Goal: Use online tool/utility: Utilize a website feature to perform a specific function

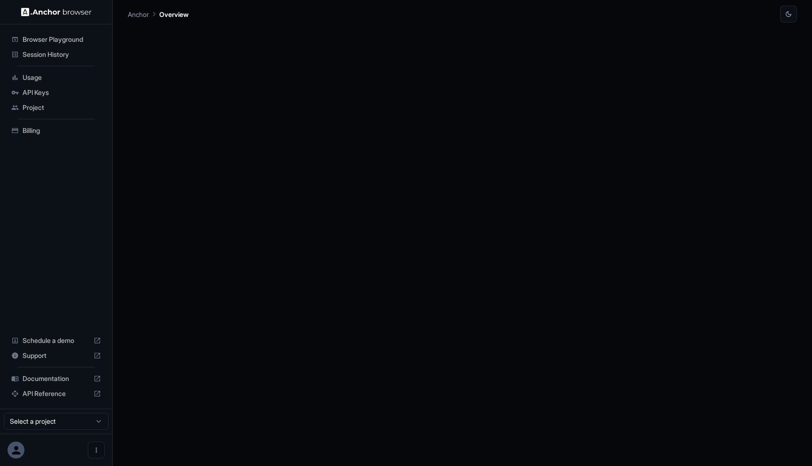
click at [695, 131] on div at bounding box center [462, 244] width 669 height 443
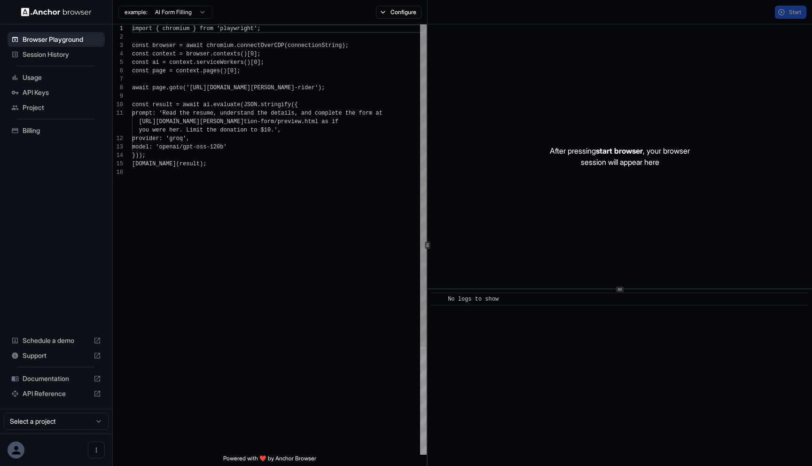
scroll to position [85, 0]
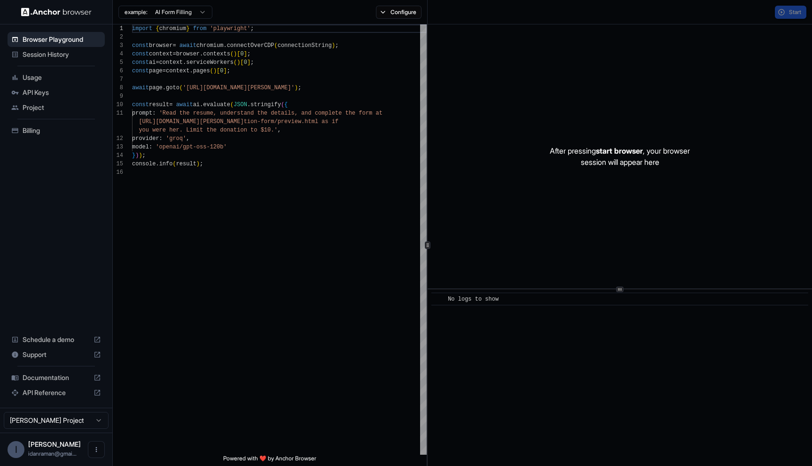
click at [46, 127] on span "Billing" at bounding box center [62, 130] width 78 height 9
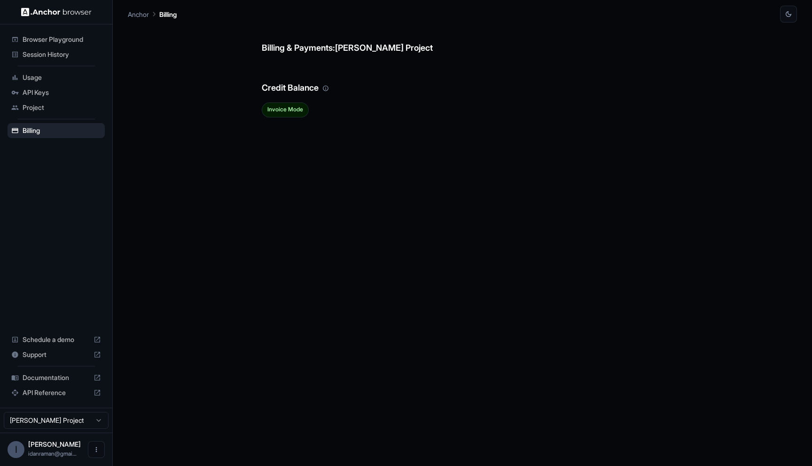
click at [50, 50] on span "Session History" at bounding box center [62, 54] width 78 height 9
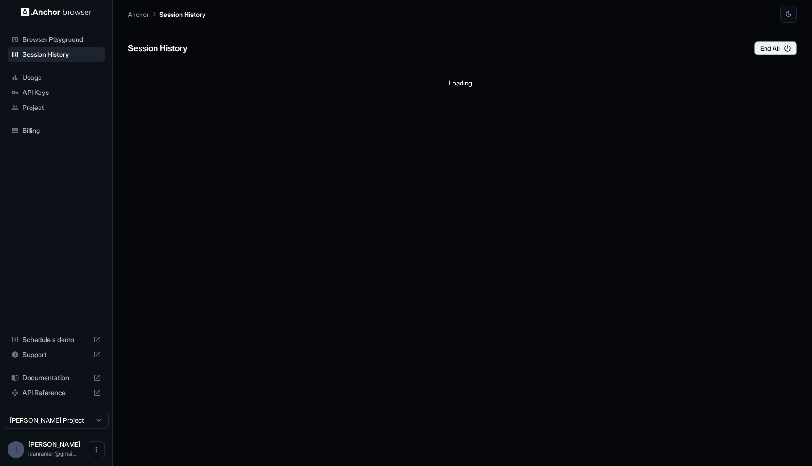
click at [56, 40] on span "Browser Playground" at bounding box center [62, 39] width 78 height 9
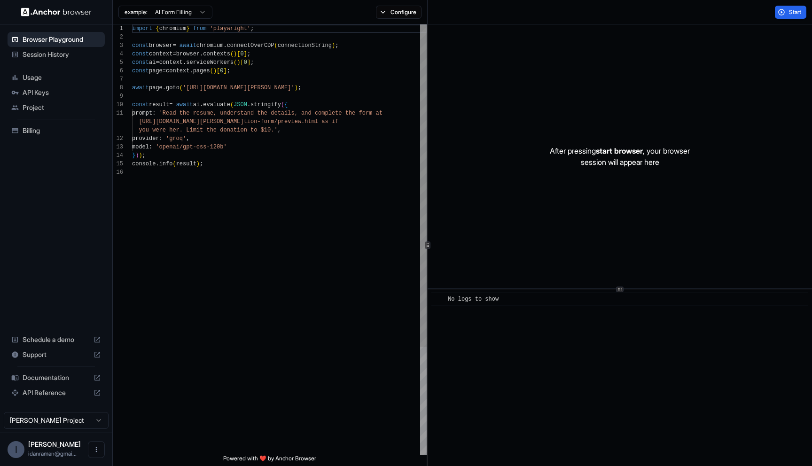
click at [191, 82] on div "import { chromium } from 'playwright' ; const browser = await chromium . connec…" at bounding box center [279, 311] width 295 height 574
click at [404, 16] on button "Configure" at bounding box center [399, 12] width 46 height 13
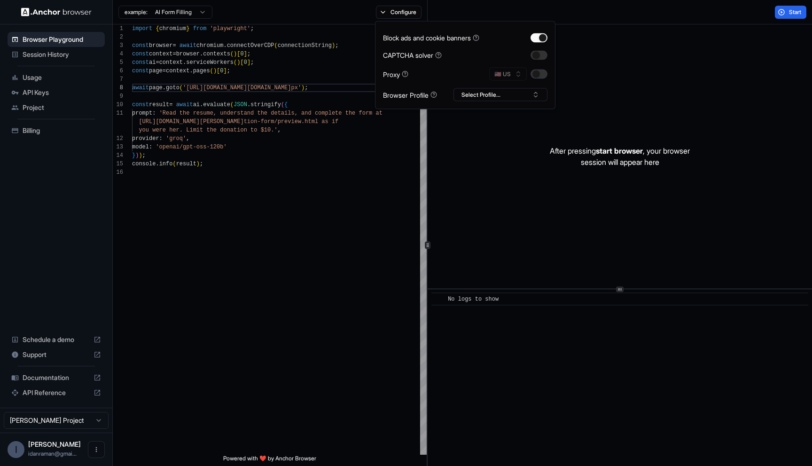
click at [540, 72] on button "button" at bounding box center [538, 74] width 17 height 9
click at [467, 48] on div "Block ads and cookie banners CAPTCHA solver Proxy 🇺🇸 US Browser Profile Select …" at bounding box center [465, 65] width 164 height 72
click at [395, 178] on div "import { chromium } from 'playwright' ; const browser = await chromium . connec…" at bounding box center [279, 311] width 295 height 574
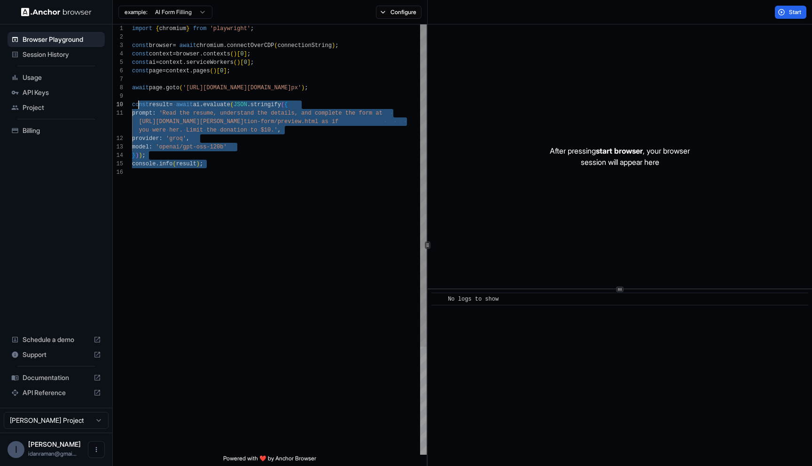
scroll to position [68, 0]
drag, startPoint x: 334, startPoint y: 205, endPoint x: 124, endPoint y: 100, distance: 234.4
click at [132, 100] on div "import { chromium } from 'playwright' ; const browser = await chromium . connec…" at bounding box center [279, 311] width 295 height 574
type textarea "**********"
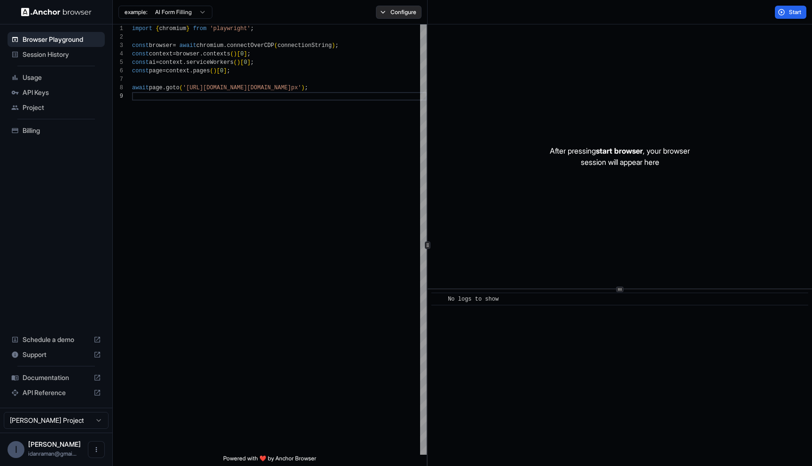
click at [386, 12] on button "Configure" at bounding box center [399, 12] width 46 height 13
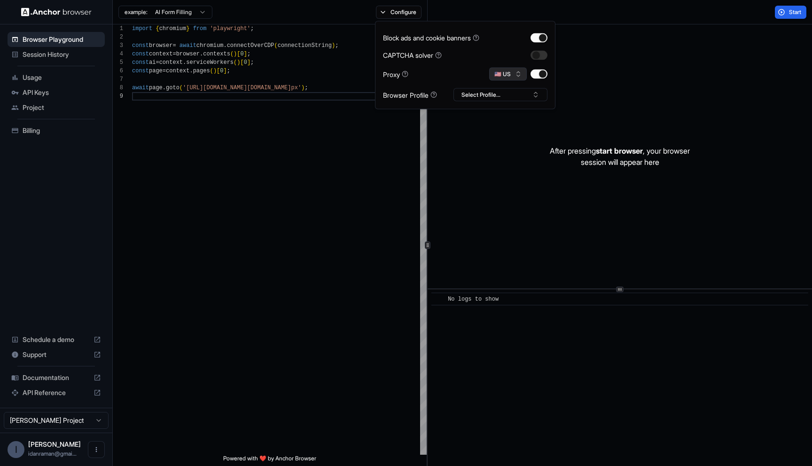
click at [508, 78] on button "🇺🇸 US" at bounding box center [508, 74] width 38 height 13
type input "***"
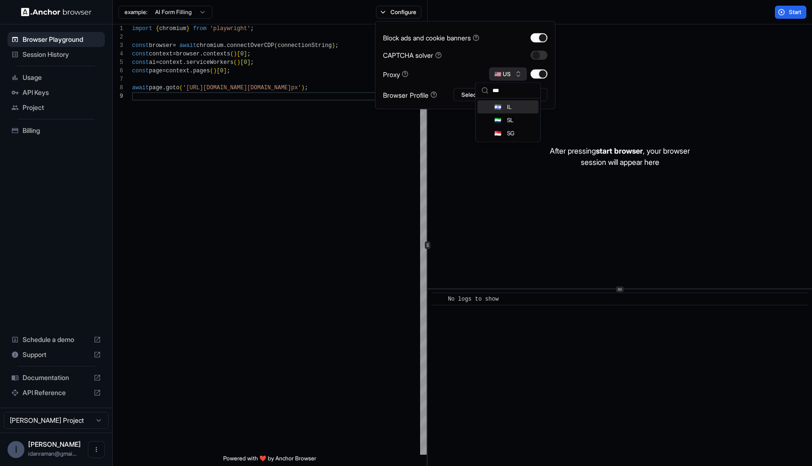
scroll to position [0, 0]
click at [427, 56] on div "CAPTCHA solver" at bounding box center [412, 55] width 59 height 10
click at [668, 66] on div "After pressing start browser , your browser session will appear here" at bounding box center [619, 156] width 384 height 264
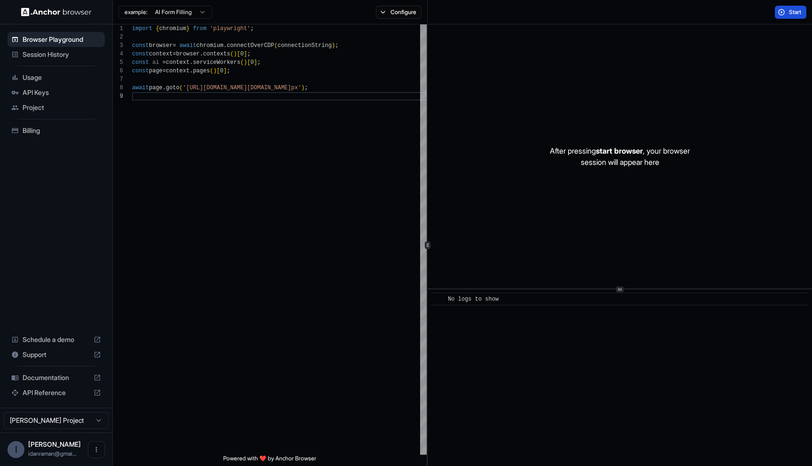
click at [796, 13] on span "Start" at bounding box center [795, 12] width 13 height 8
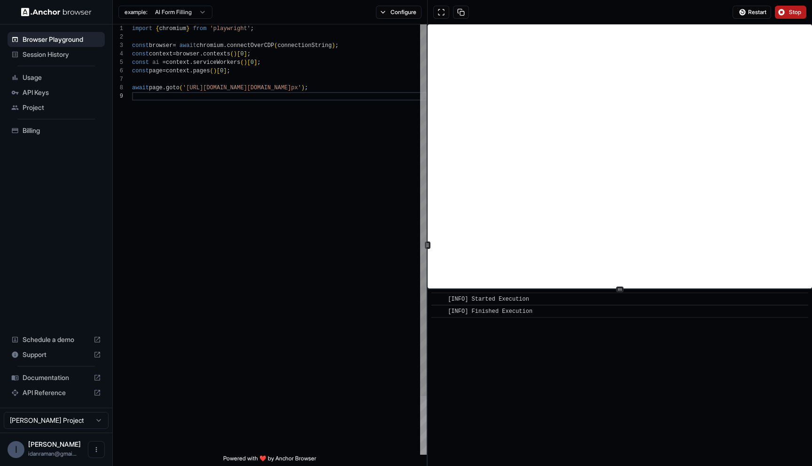
click at [273, 128] on div "import { chromium } from 'playwright' ; const browser = await chromium . connec…" at bounding box center [279, 273] width 295 height 498
